Goal: Information Seeking & Learning: Learn about a topic

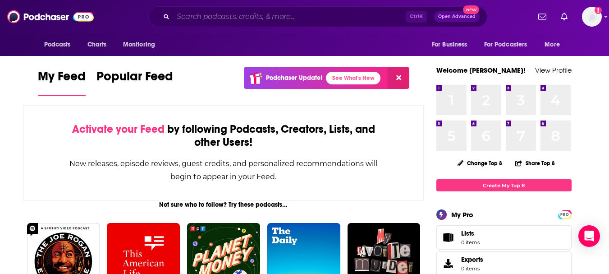
click at [299, 16] on input "Search podcasts, credits, & more..." at bounding box center [289, 16] width 233 height 14
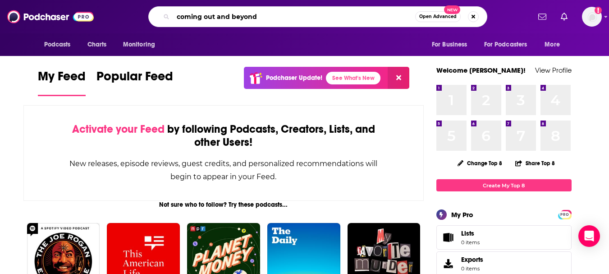
type input "coming out and beyond"
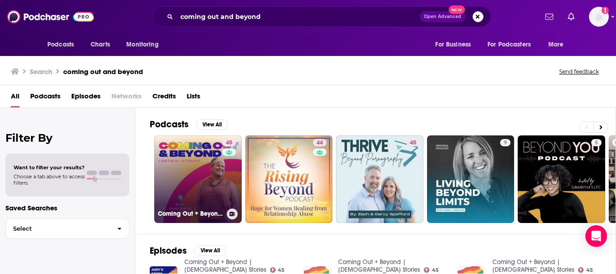
click at [188, 166] on link "45 Coming Out + Beyond | [DEMOGRAPHIC_DATA] Stories" at bounding box center [198, 179] width 88 height 88
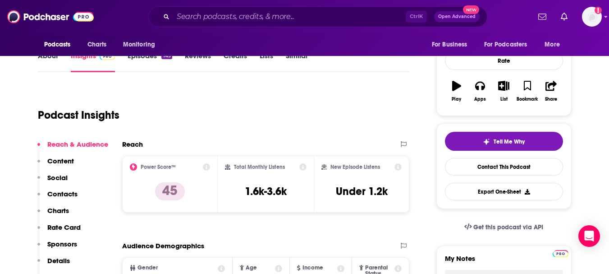
scroll to position [120, 0]
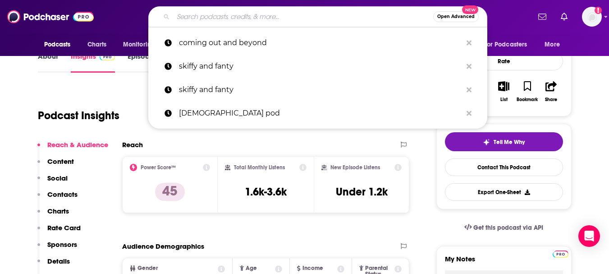
click at [186, 17] on input "Search podcasts, credits, & more..." at bounding box center [303, 16] width 260 height 14
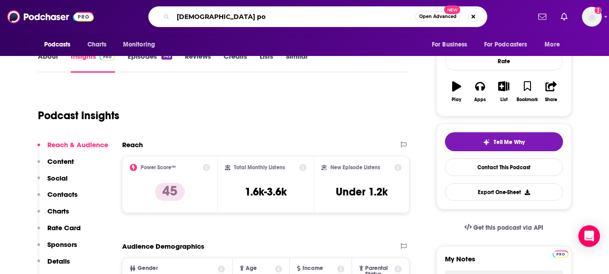
type input "[DEMOGRAPHIC_DATA] pod"
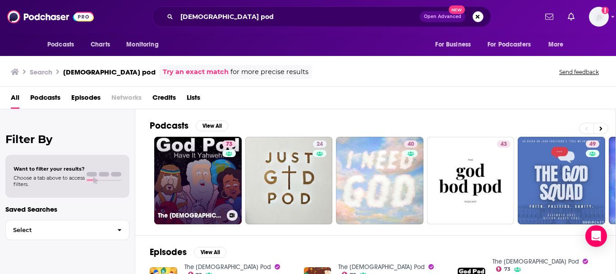
click at [183, 174] on link "73 The [DEMOGRAPHIC_DATA] Pod" at bounding box center [198, 181] width 88 height 88
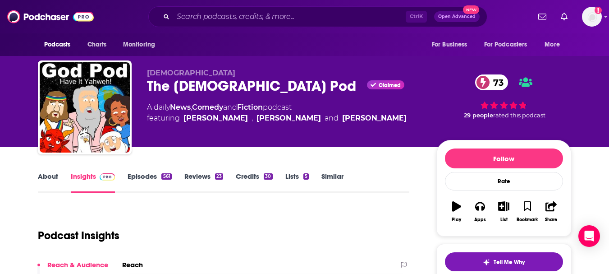
scroll to position [91, 0]
